Goal: Task Accomplishment & Management: Use online tool/utility

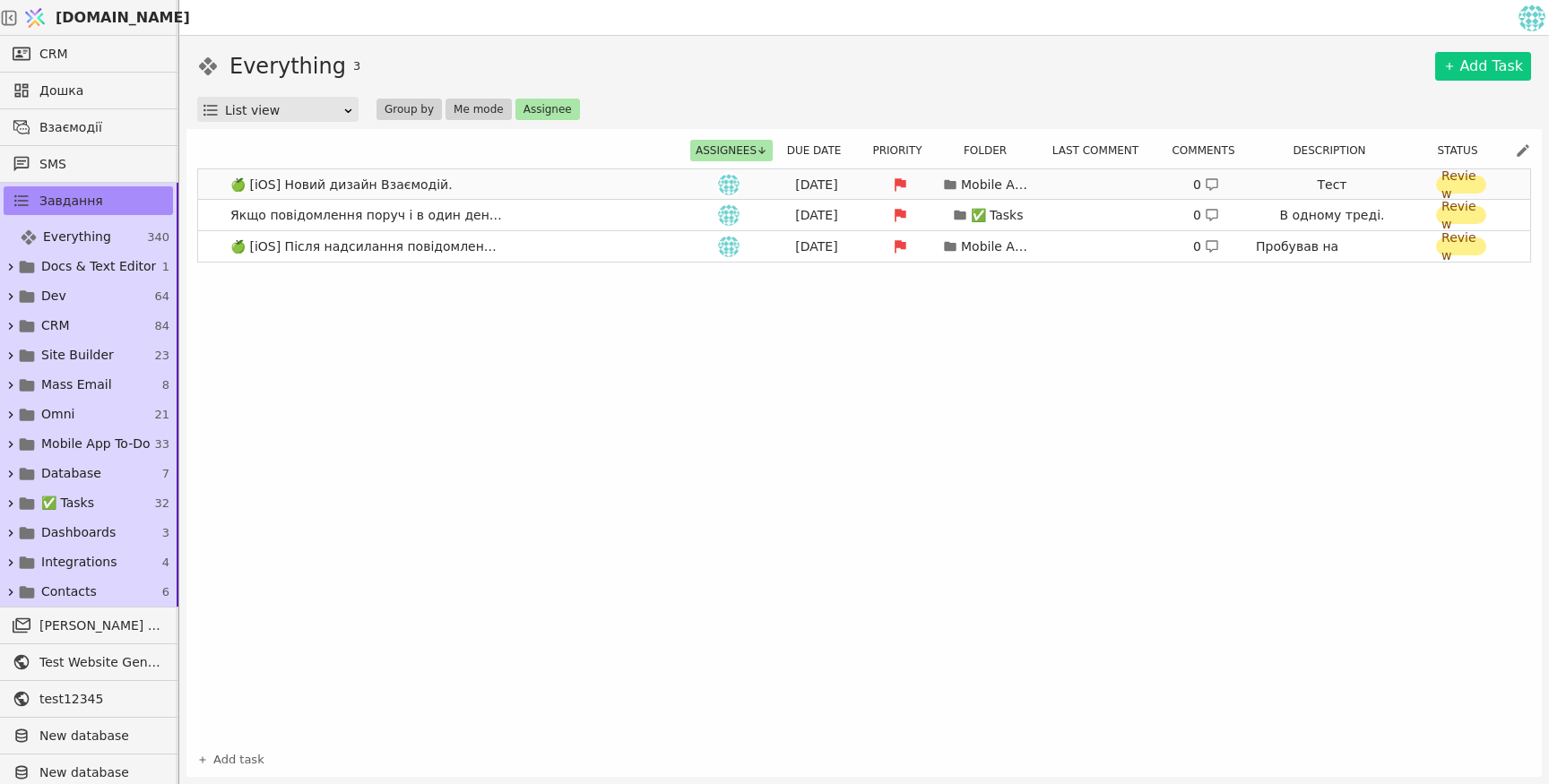
click at [573, 175] on link "🍏 [iOS] Новий дизайн Взаємодій. [DATE] Mobile App To-Do 0 Тест Review" at bounding box center [864, 184] width 1332 height 30
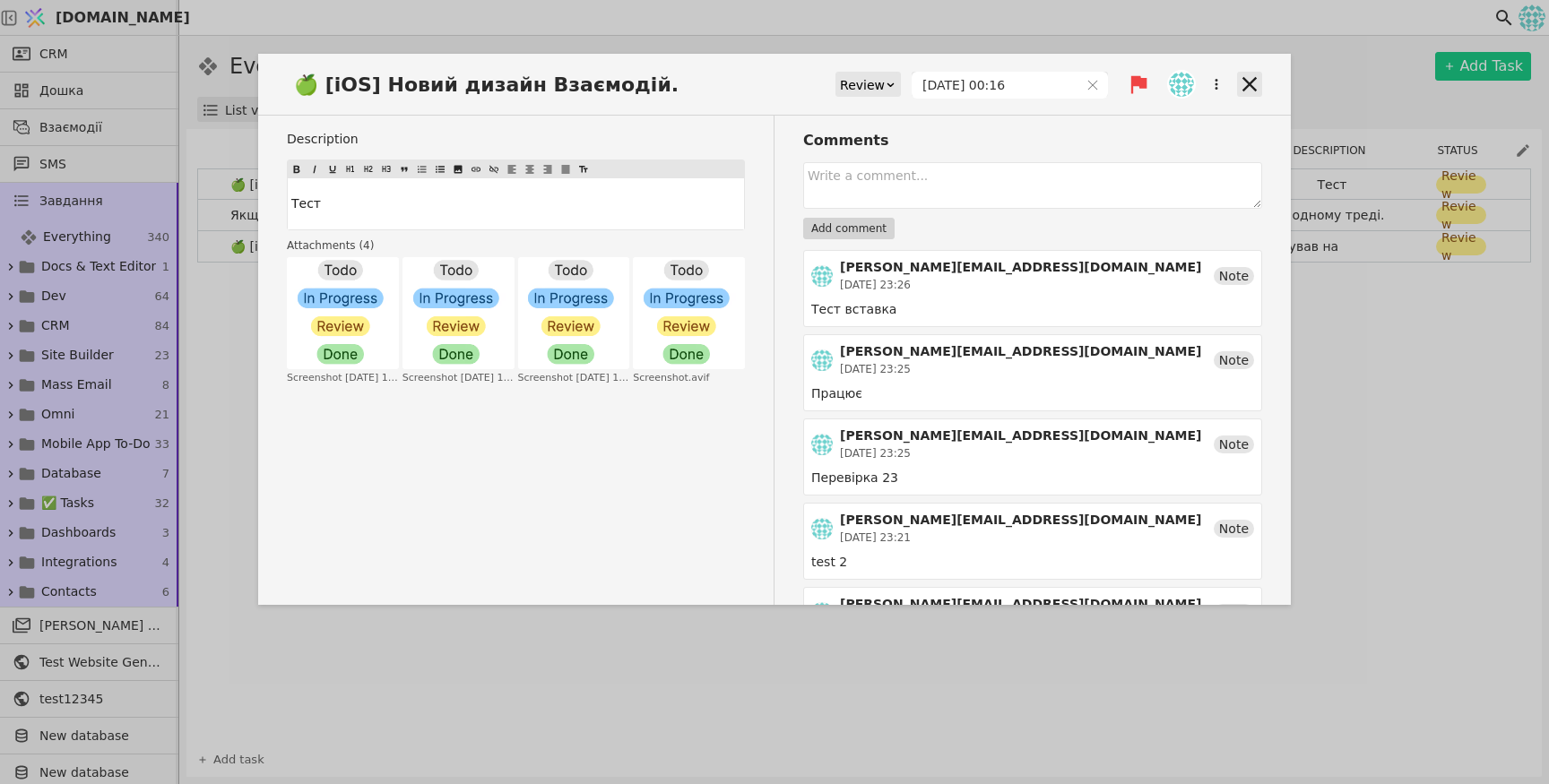
click at [1242, 83] on icon at bounding box center [1249, 83] width 25 height 25
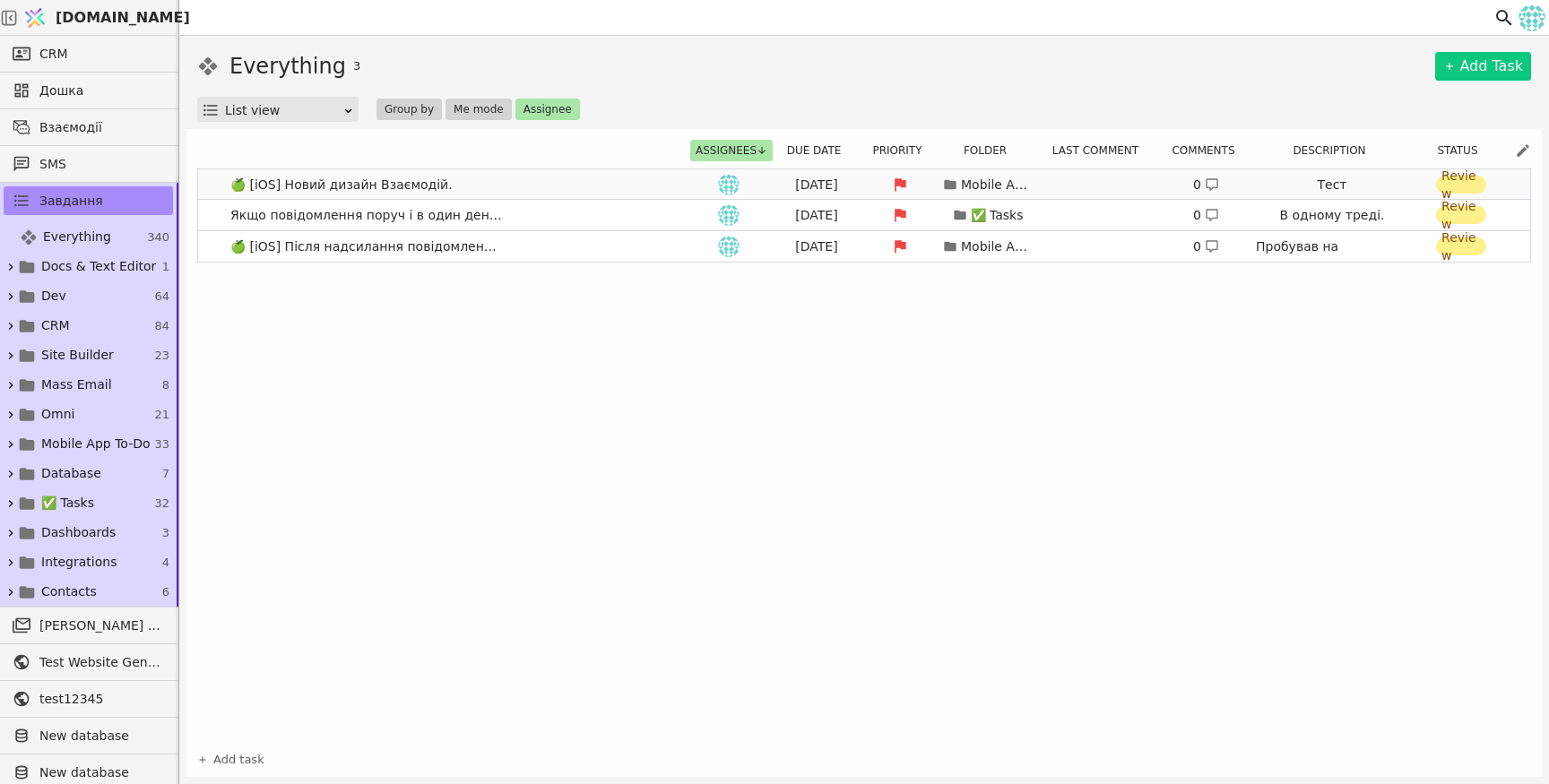
click at [516, 186] on link "🍏 [iOS] Новий дизайн Взаємодій. [DATE] Mobile App To-Do 0 Тест Review" at bounding box center [864, 184] width 1332 height 30
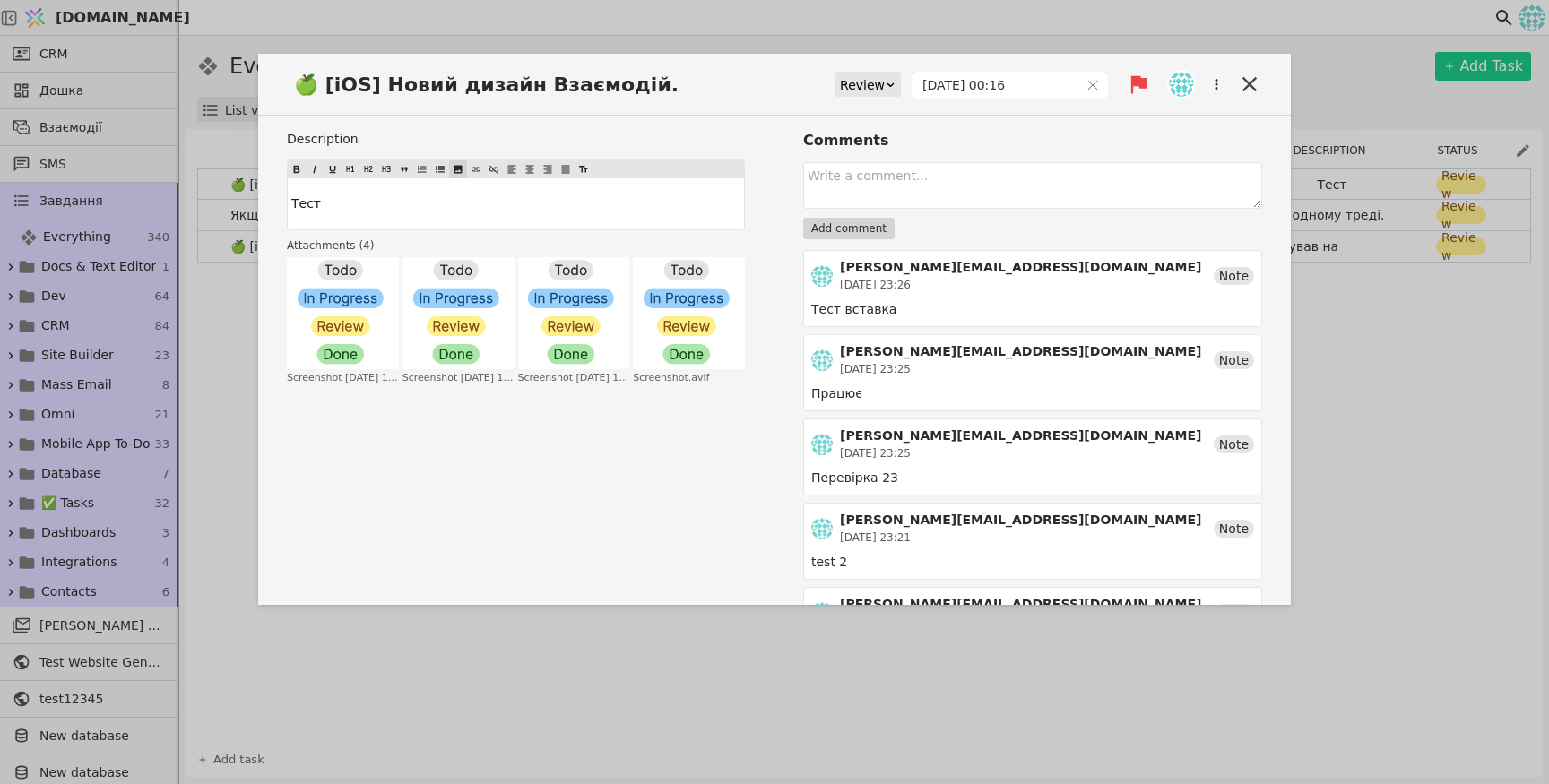
click at [453, 167] on body "[DOMAIN_NAME] CRM Дошка Взаємодії SMS Завдання Everything 340 Docs & Text Edito…" at bounding box center [774, 392] width 1549 height 784
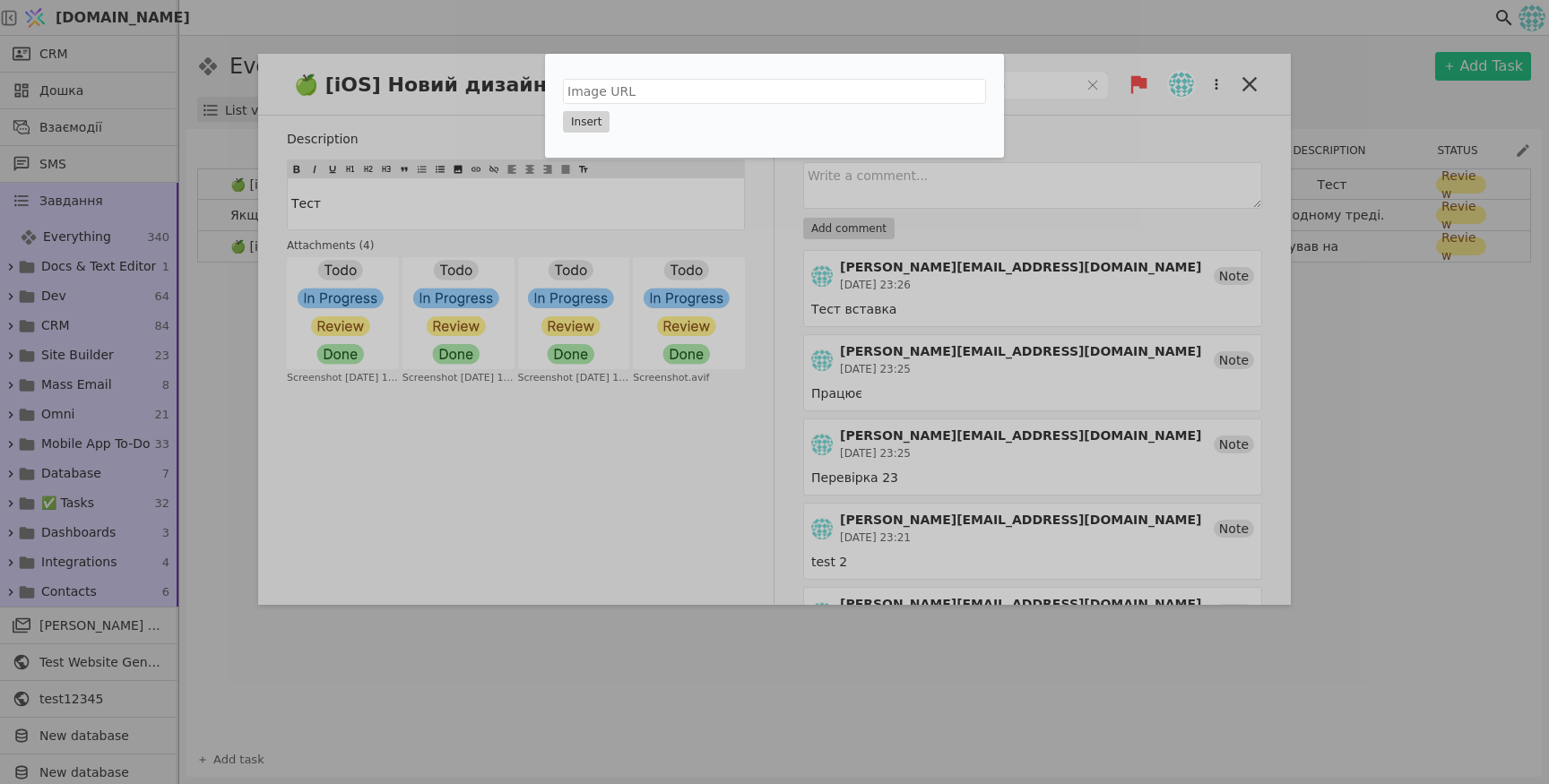
click at [580, 191] on div "Insert" at bounding box center [774, 392] width 1549 height 784
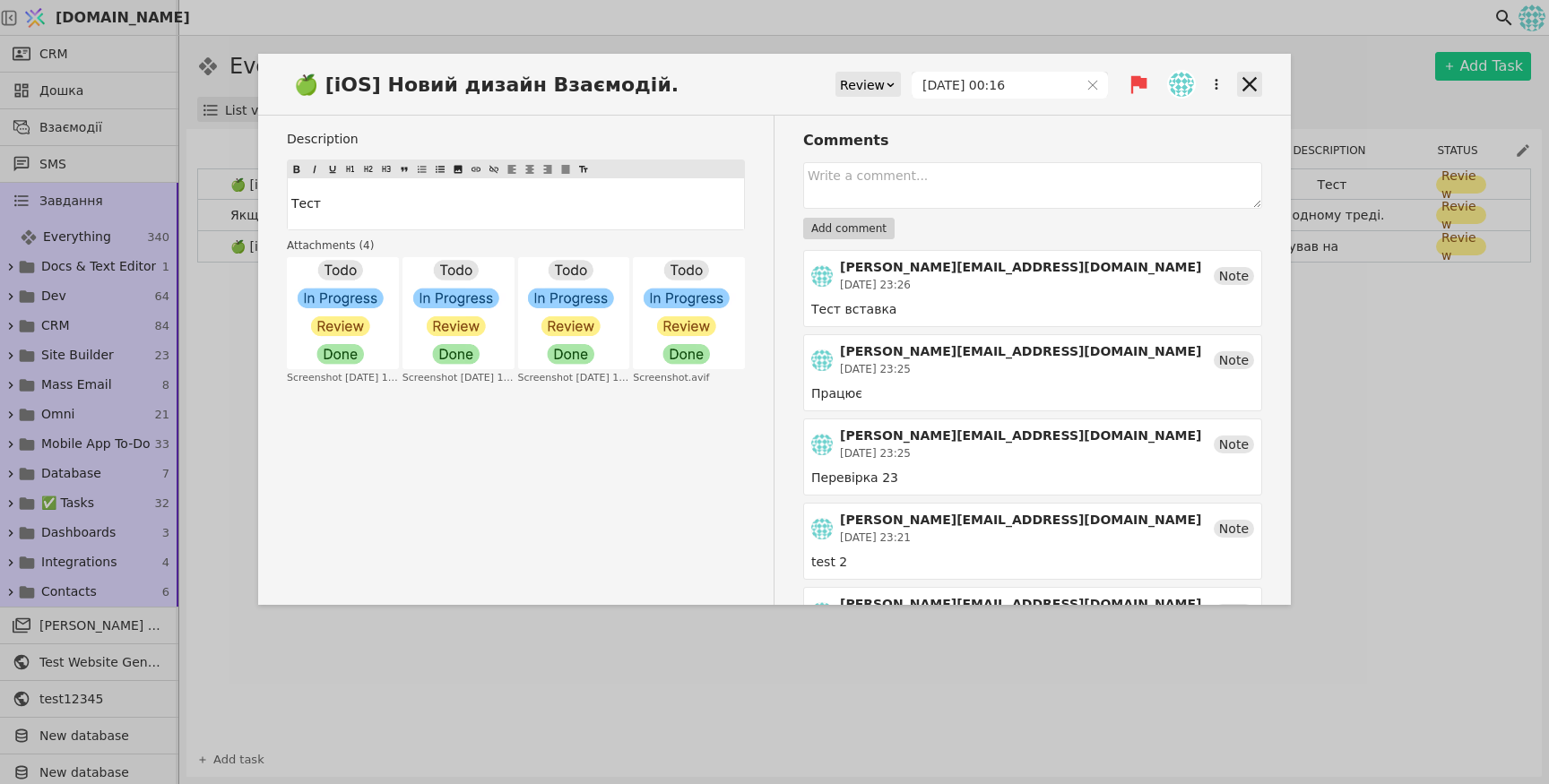
click at [1238, 89] on icon at bounding box center [1249, 83] width 25 height 25
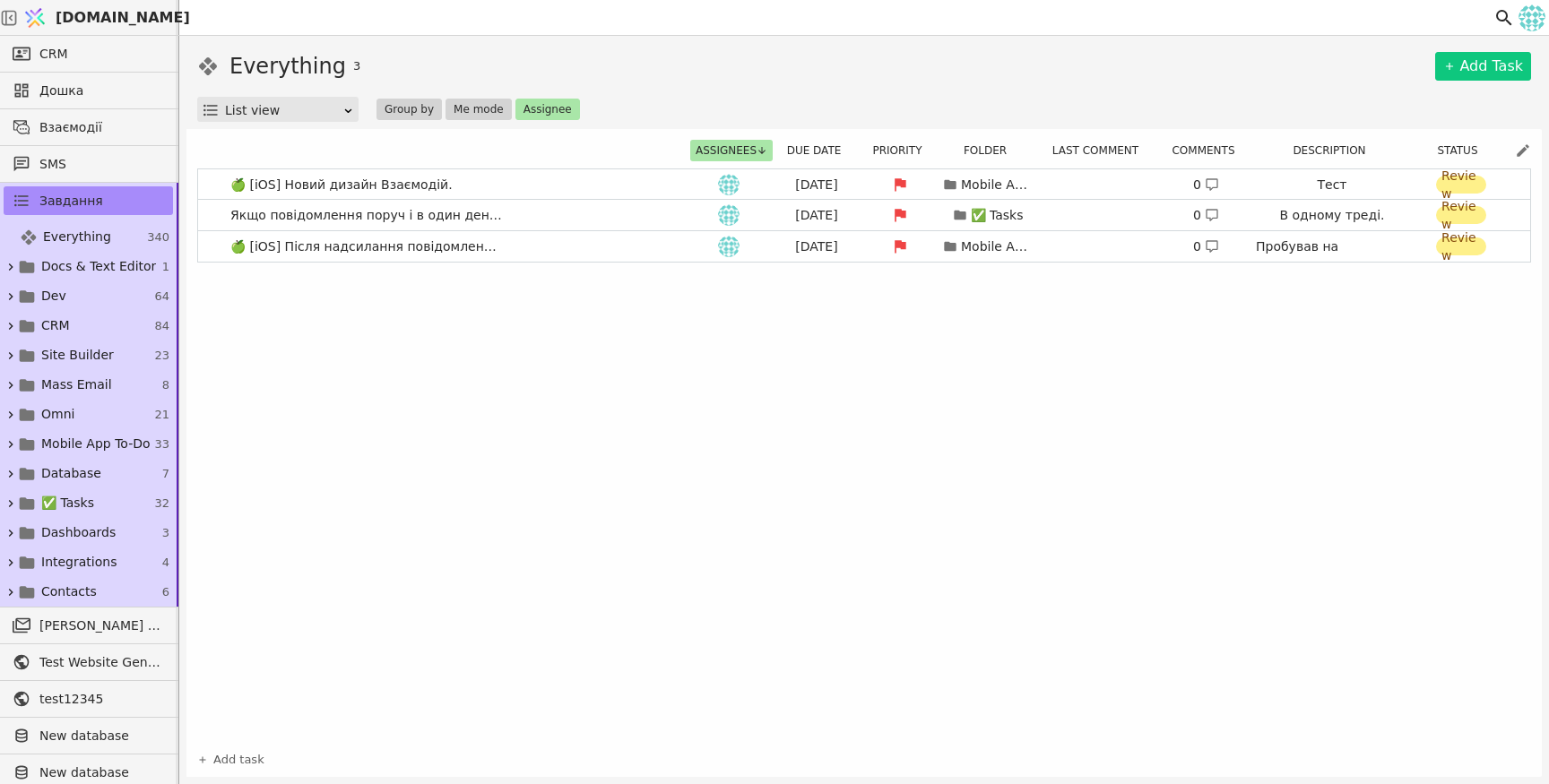
click at [1238, 85] on div "Everything 3 Add Task List view Group by Me mode Assignee" at bounding box center [864, 86] width 1334 height 71
